Goal: Task Accomplishment & Management: Use online tool/utility

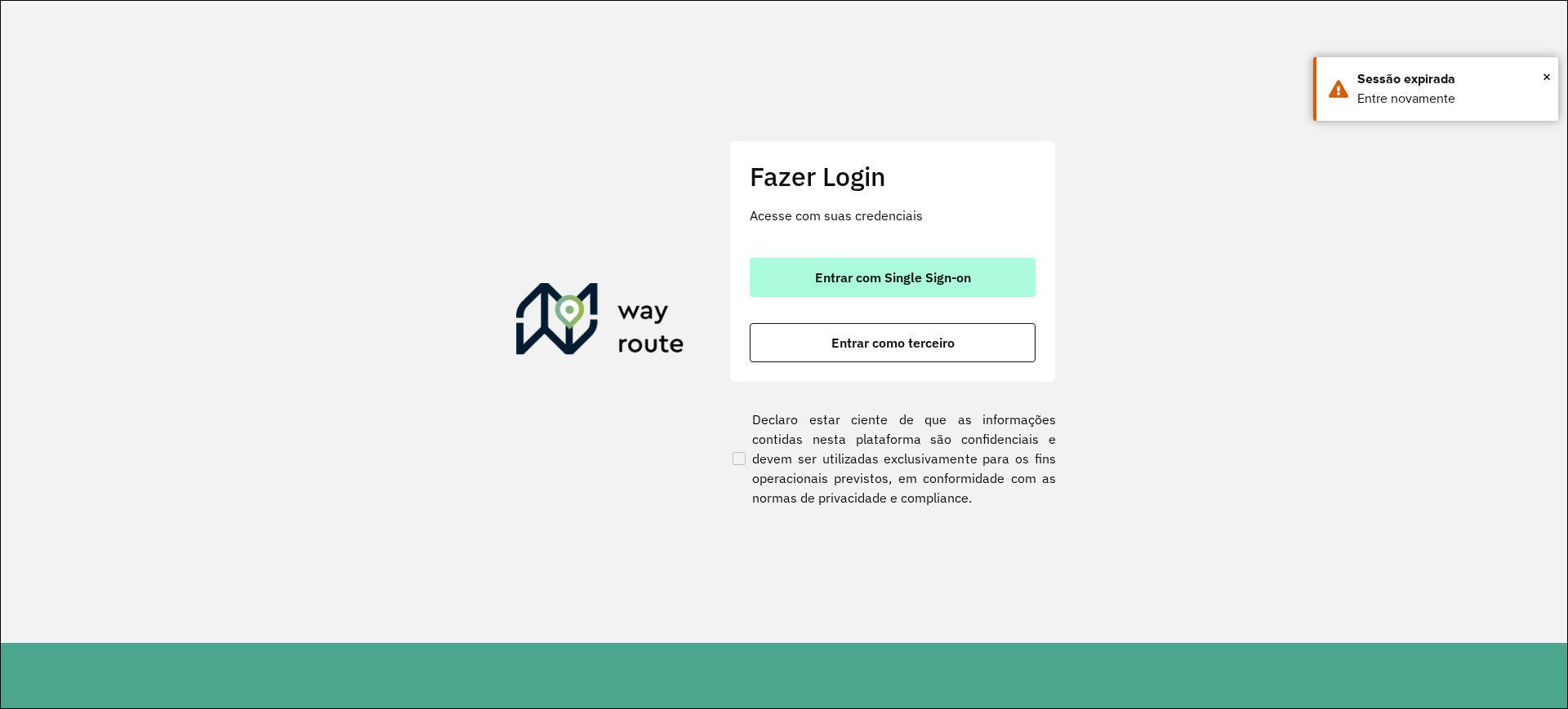
click at [952, 267] on button "Entrar com Single Sign-on" at bounding box center [893, 277] width 286 height 39
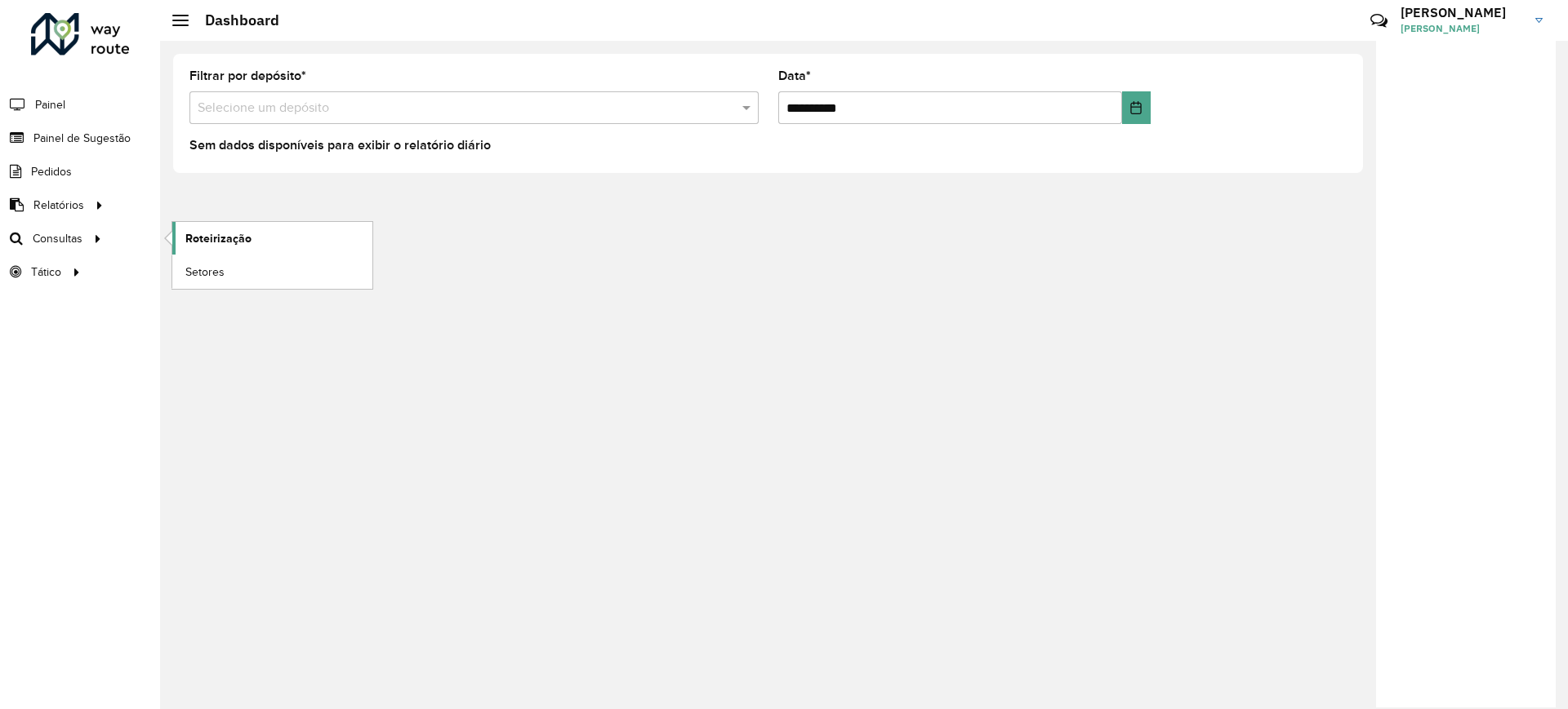
click at [194, 247] on link "Roteirização" at bounding box center [272, 238] width 200 height 33
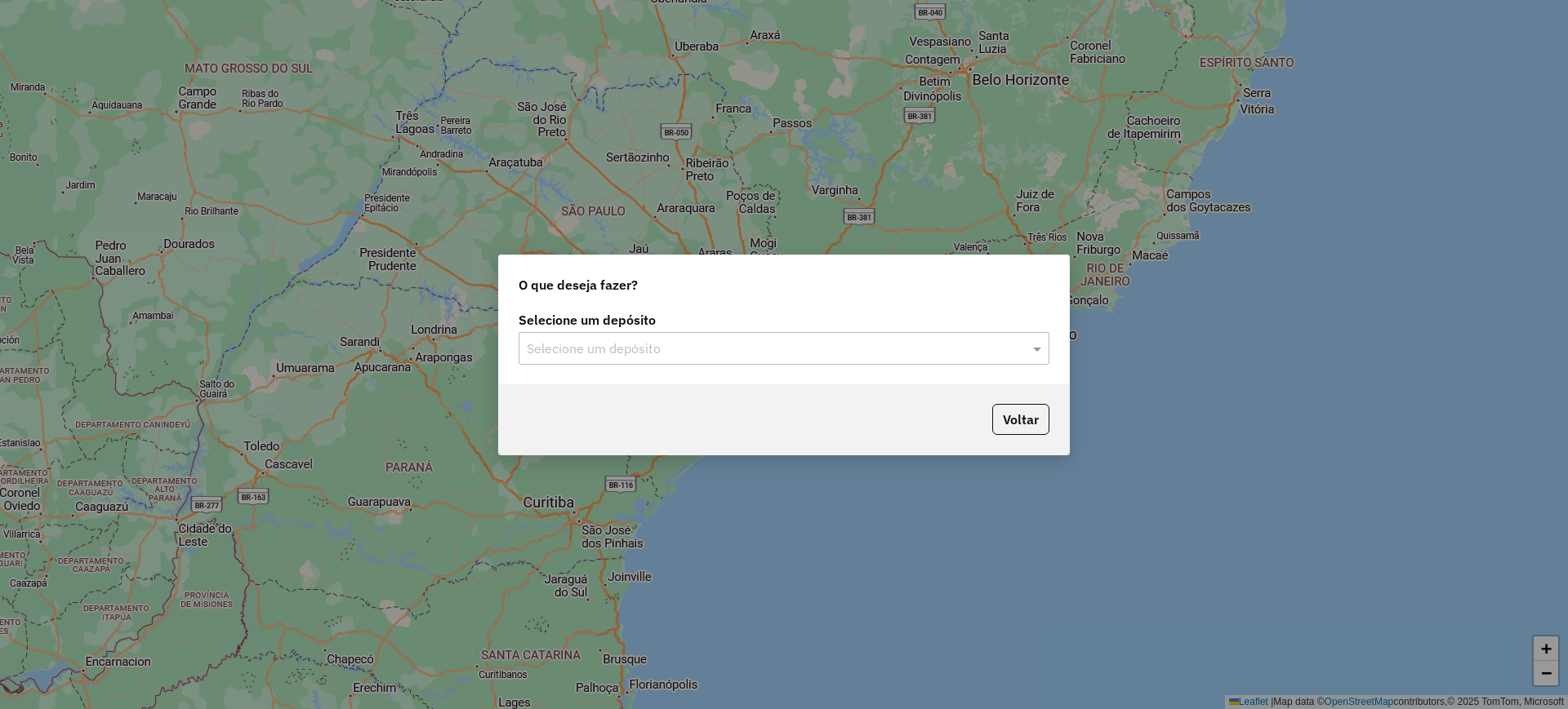
click at [570, 343] on input "text" at bounding box center [767, 350] width 482 height 20
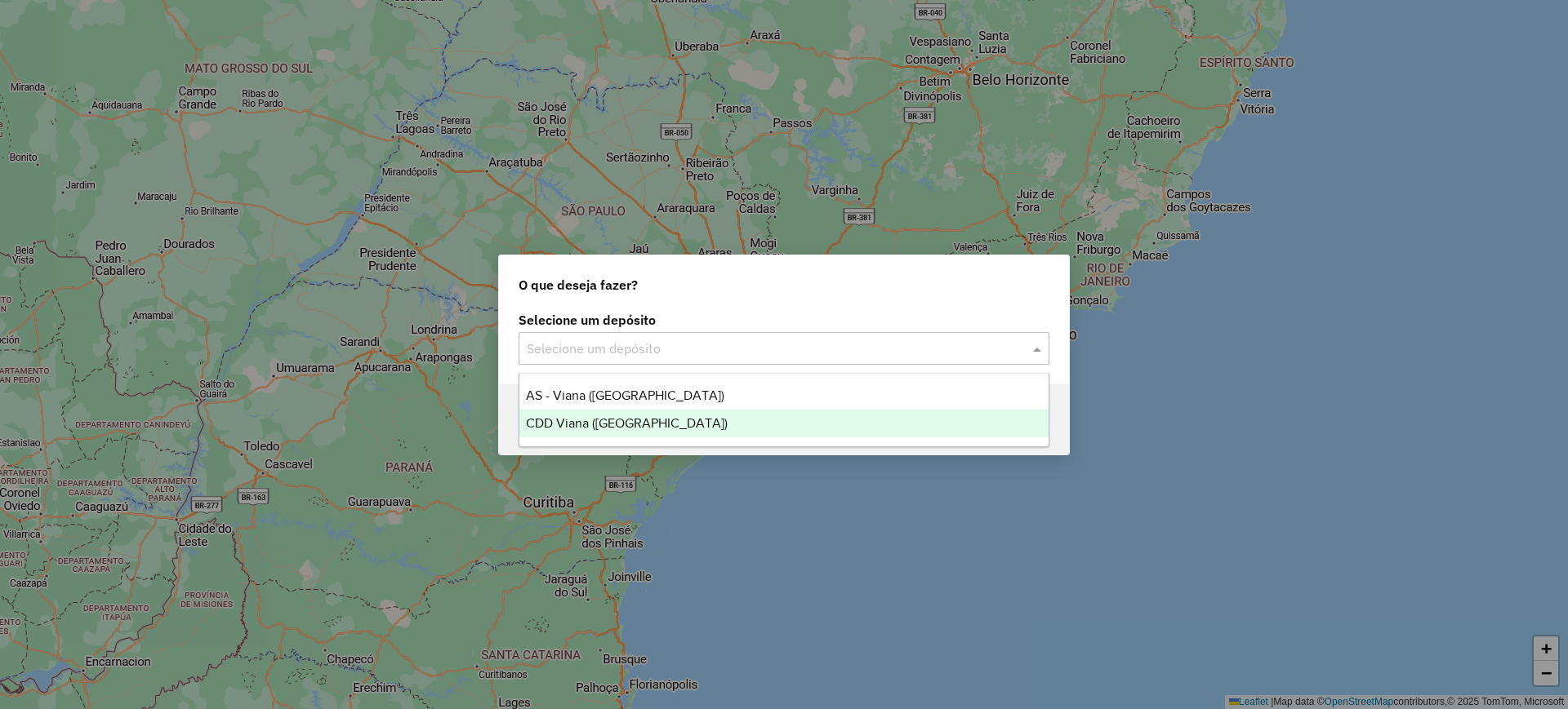
click at [609, 417] on span "CDD Viana ([GEOGRAPHIC_DATA])" at bounding box center [627, 423] width 202 height 14
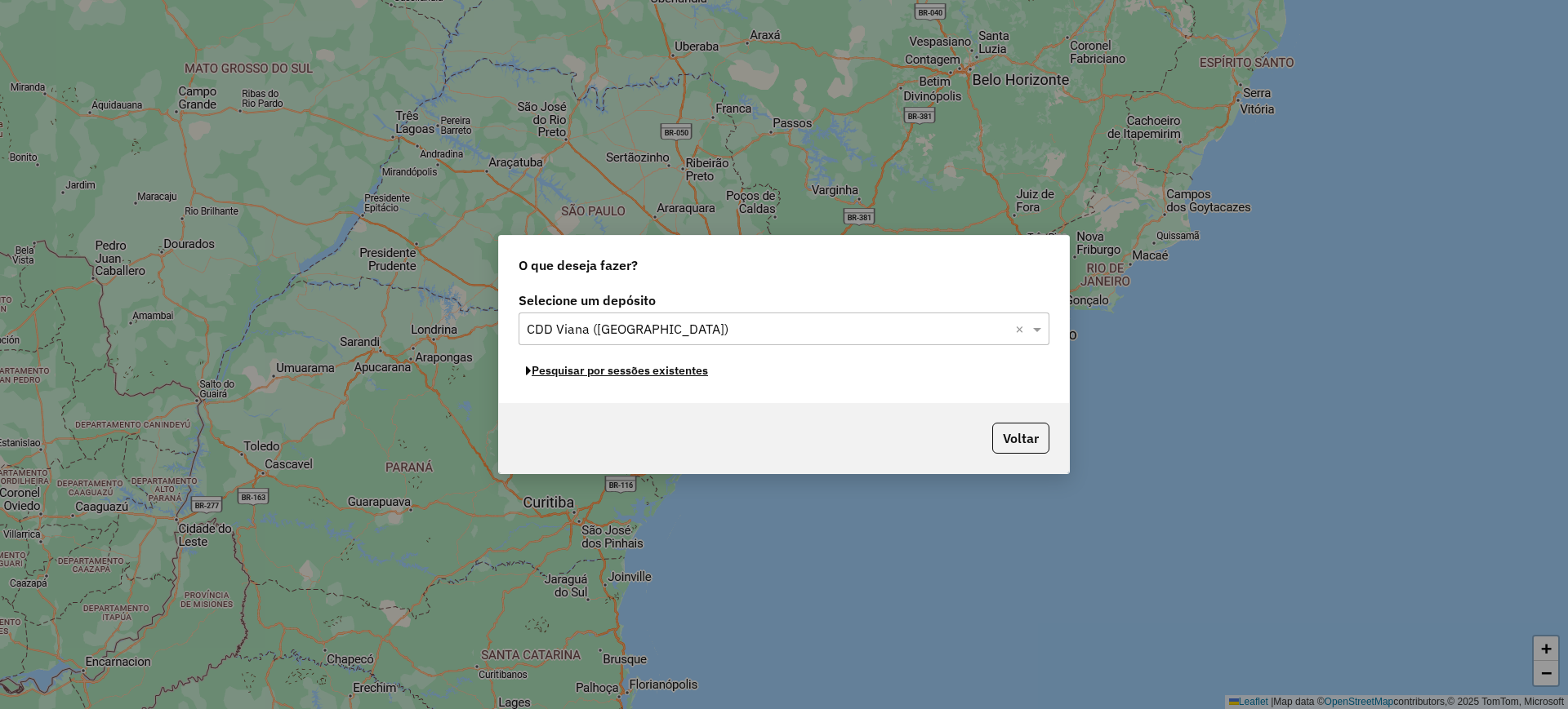
click at [663, 378] on button "Pesquisar por sessões existentes" at bounding box center [616, 371] width 197 height 25
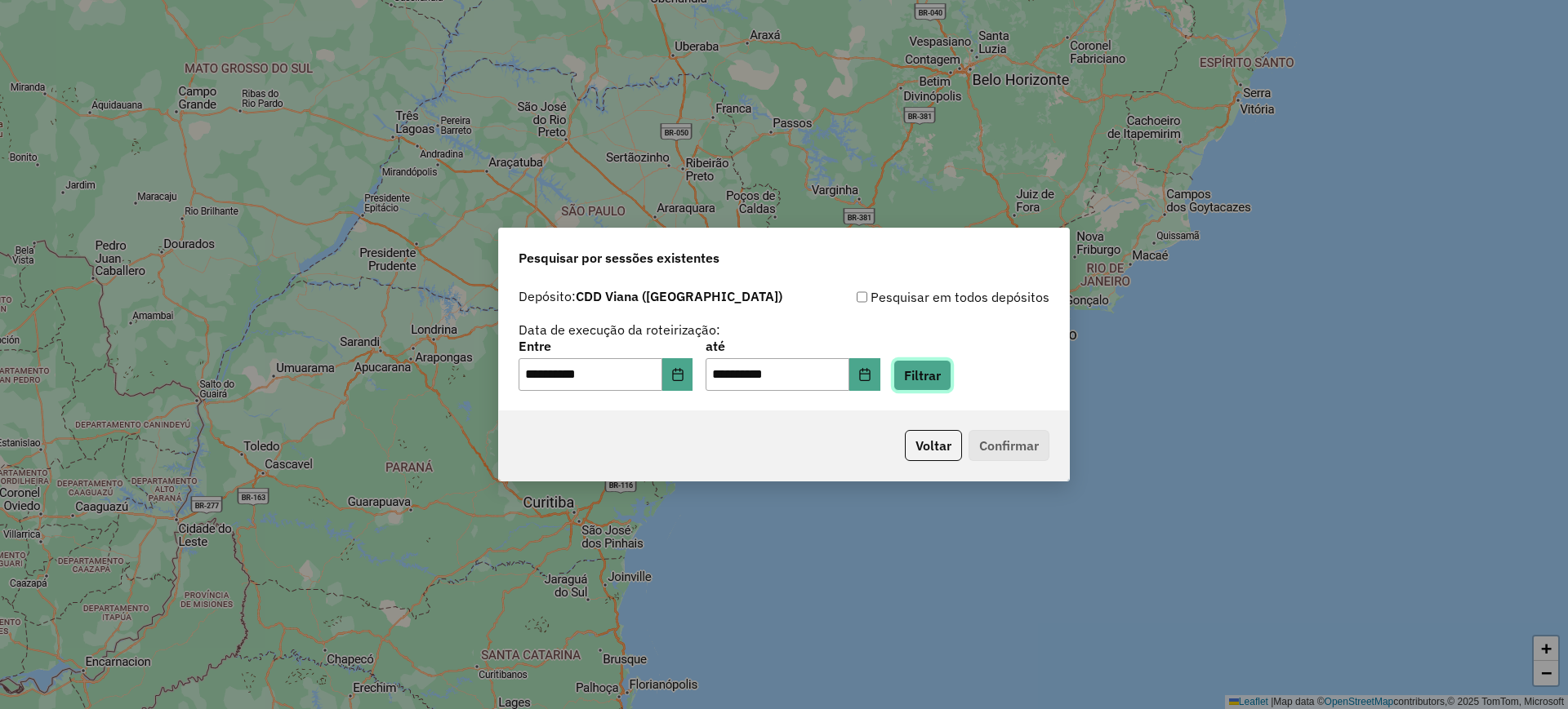
click at [949, 371] on button "Filtrar" at bounding box center [922, 376] width 58 height 31
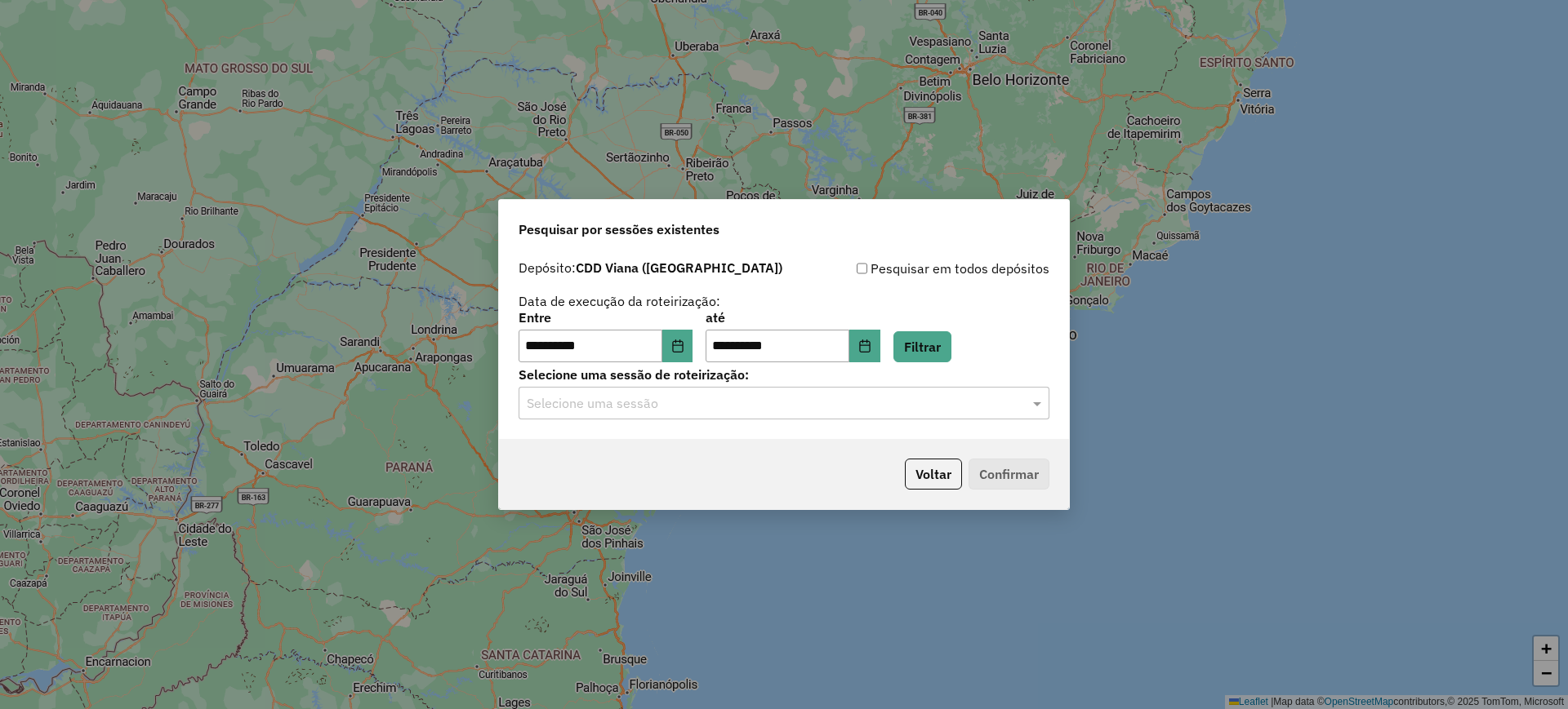
click at [761, 401] on input "text" at bounding box center [767, 404] width 482 height 20
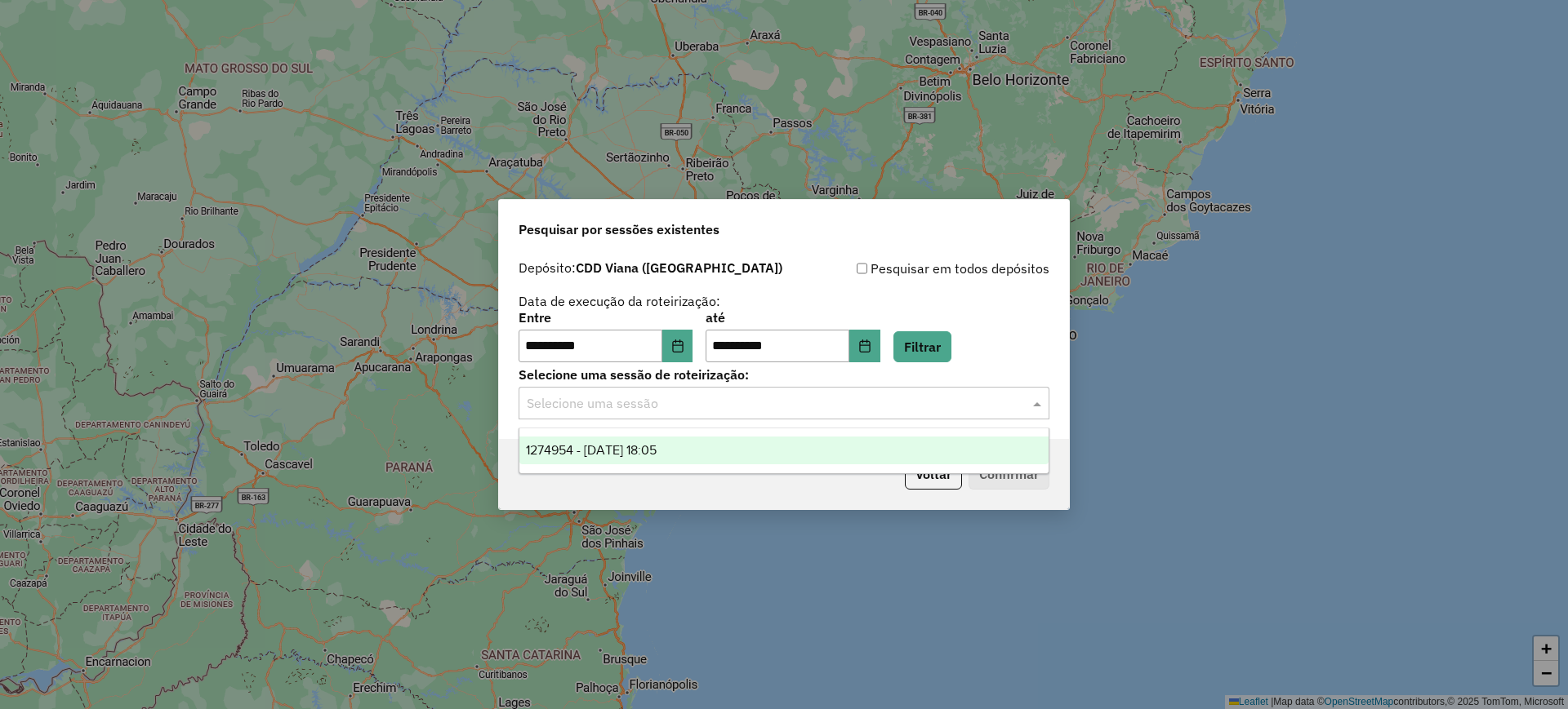
click at [682, 436] on div "1274954 - [DATE] 18:05" at bounding box center [784, 450] width 529 height 28
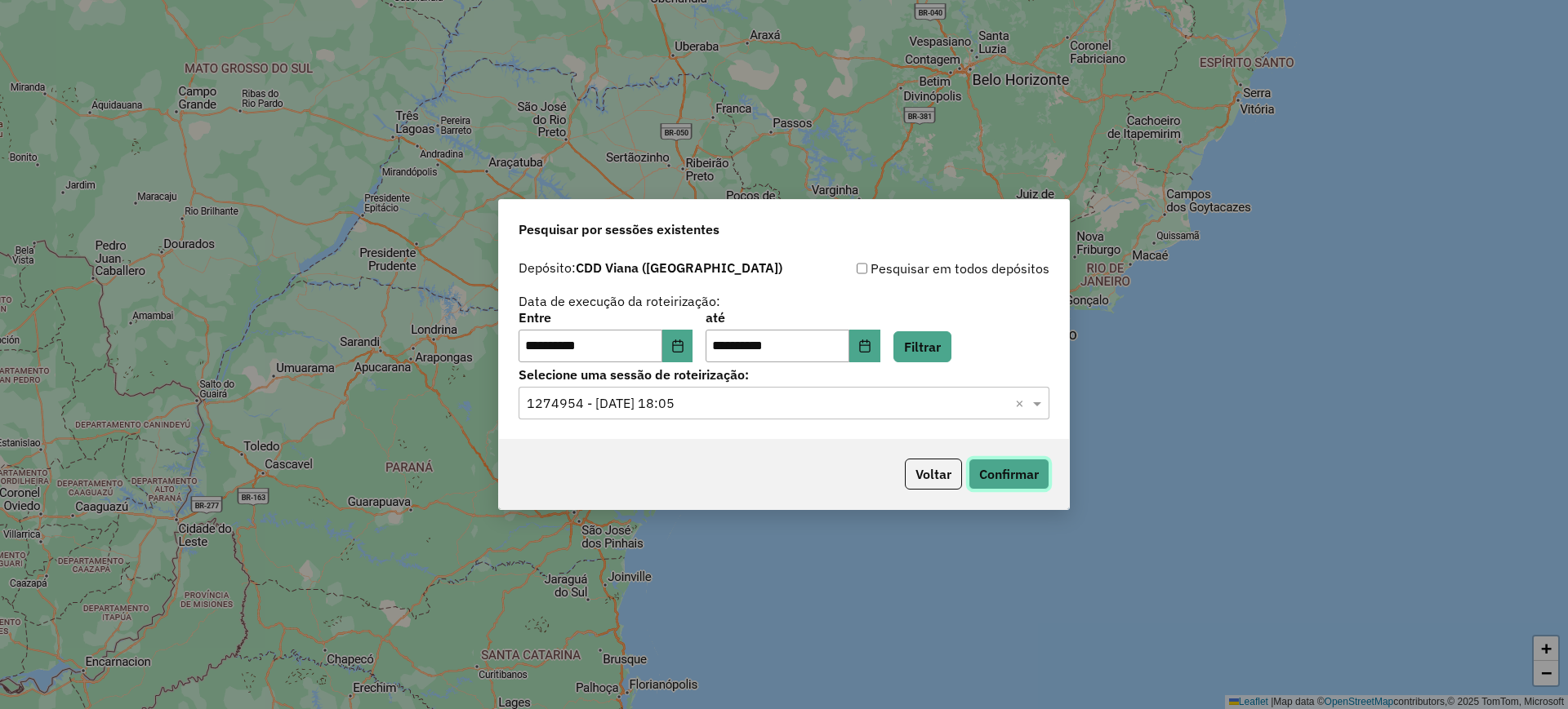
click at [978, 477] on button "Confirmar" at bounding box center [1008, 474] width 81 height 31
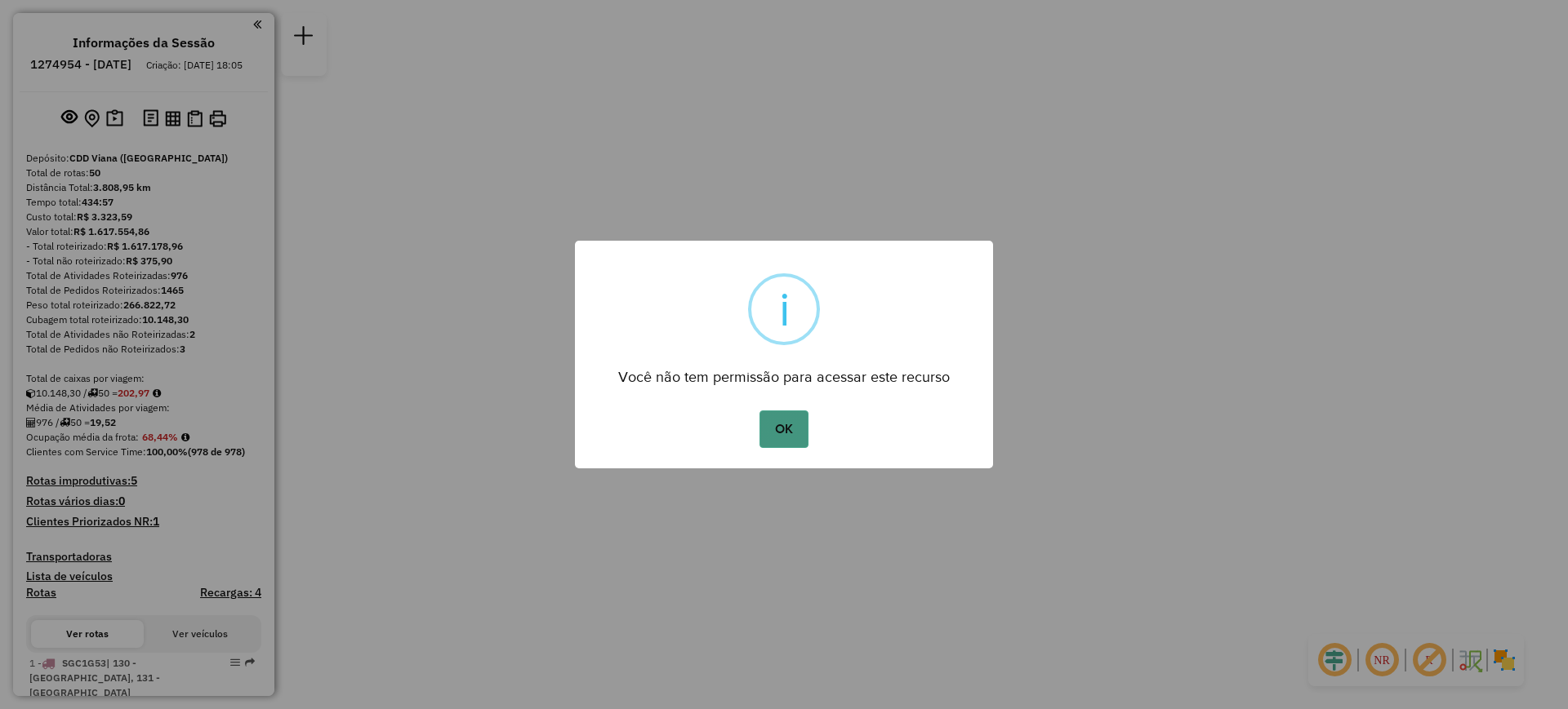
click at [792, 438] on button "OK" at bounding box center [783, 428] width 48 height 37
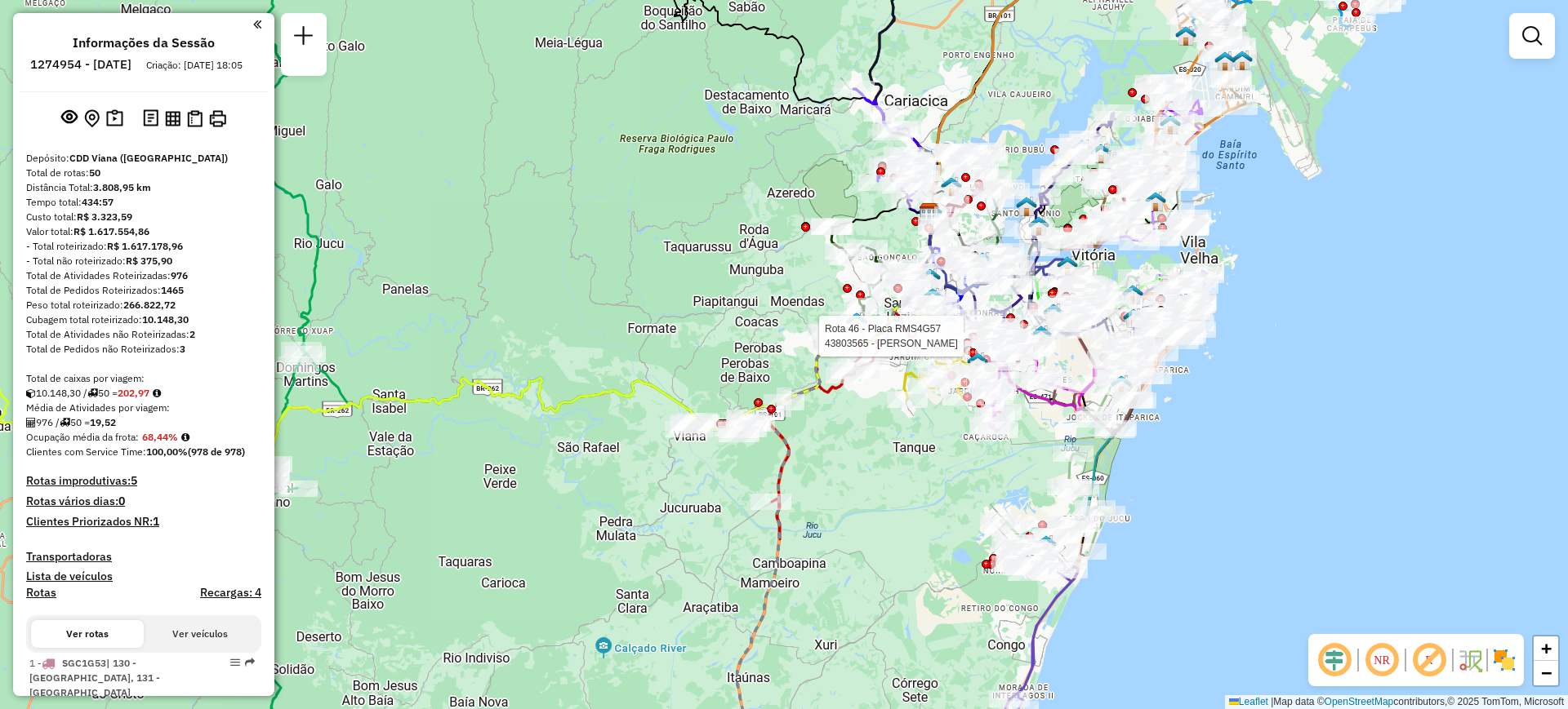
click at [970, 332] on div at bounding box center [973, 337] width 9 height 9
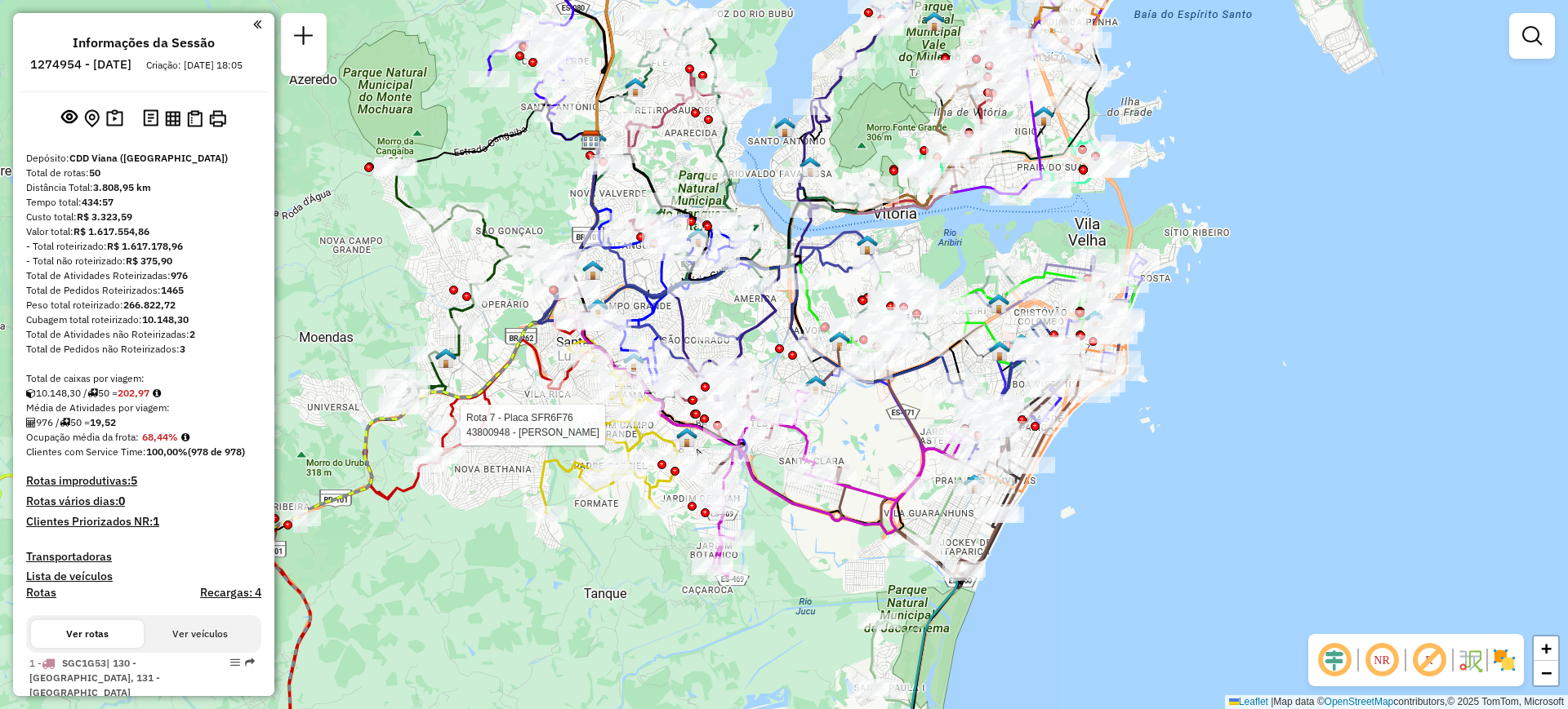
select select "**********"
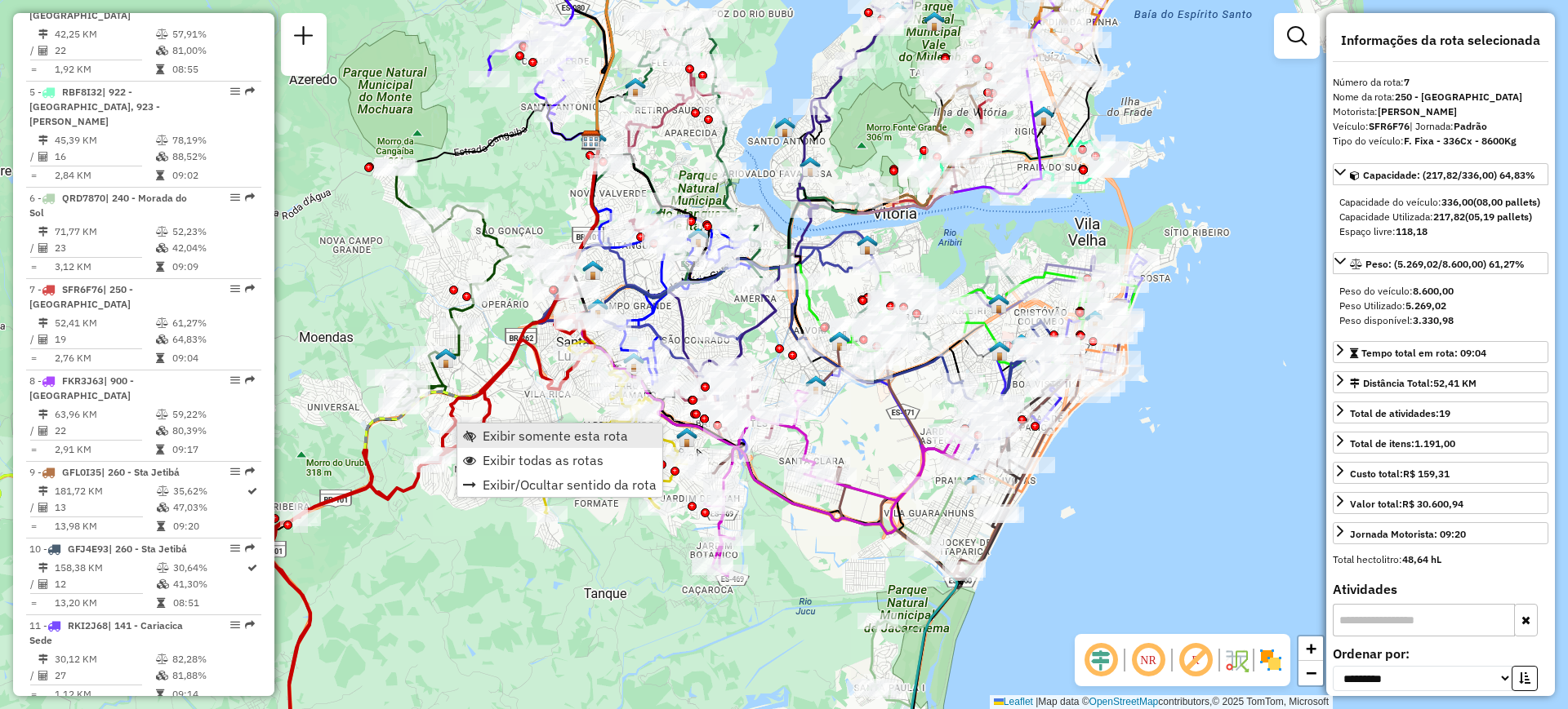
scroll to position [1189, 0]
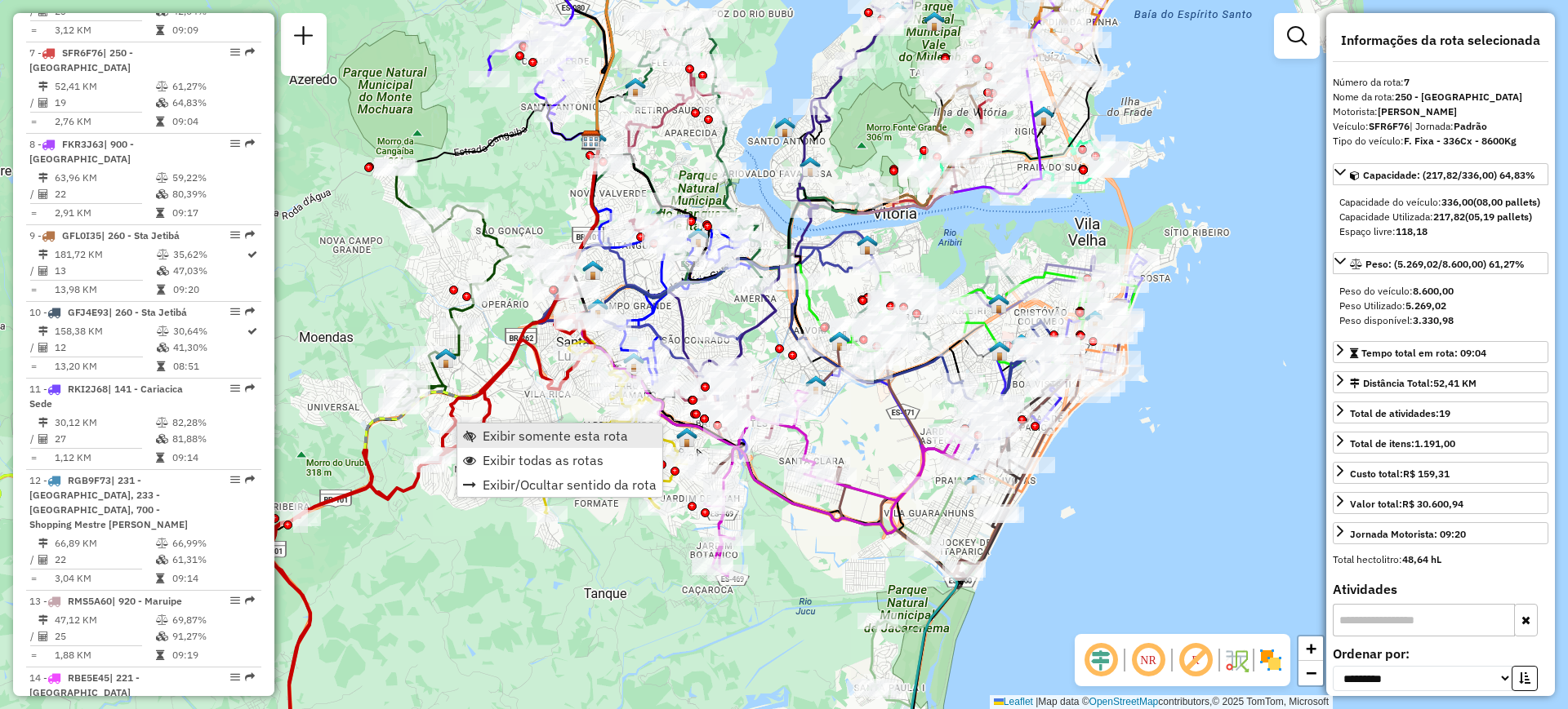
click at [549, 429] on span "Exibir somente esta rota" at bounding box center [555, 436] width 145 height 13
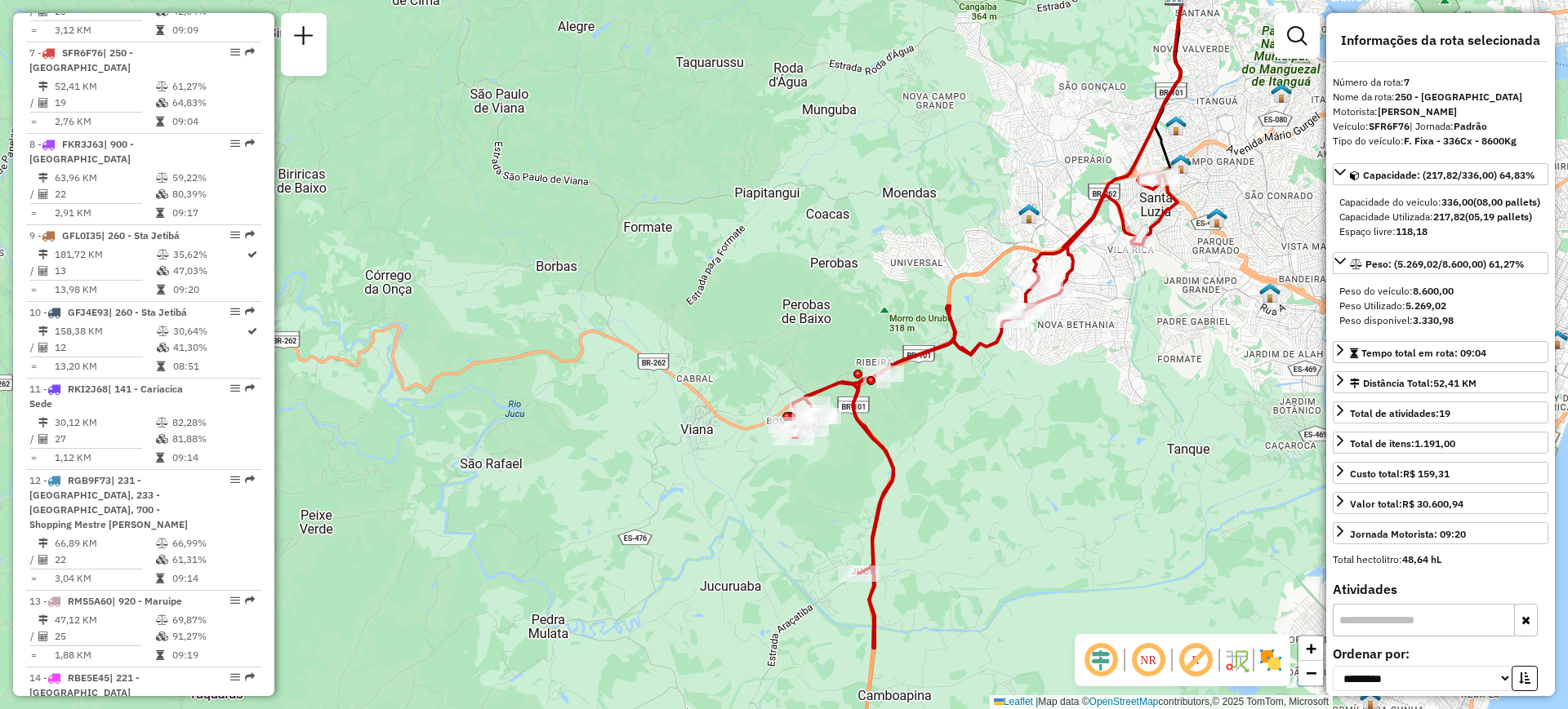
click at [882, 468] on icon at bounding box center [983, 410] width 389 height 476
